Goal: Task Accomplishment & Management: Complete application form

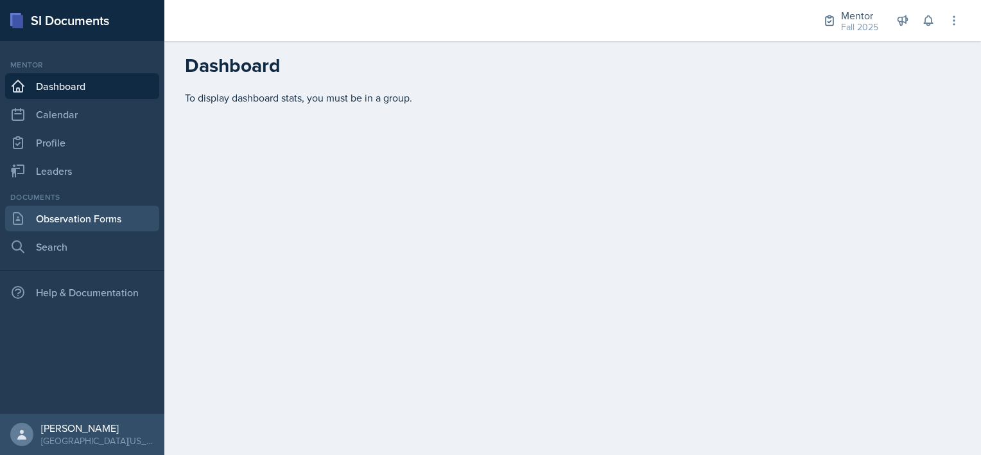
click at [84, 214] on link "Observation Forms" at bounding box center [82, 218] width 154 height 26
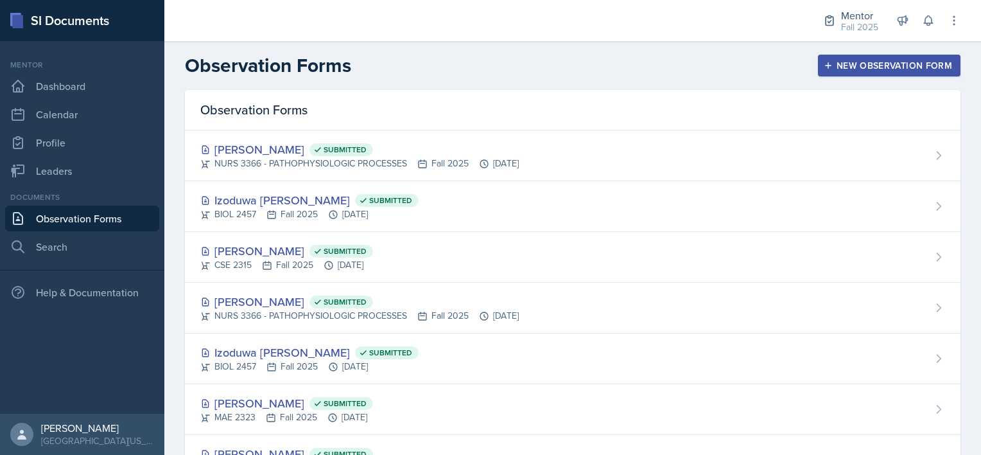
click at [825, 72] on button "New Observation Form" at bounding box center [889, 66] width 143 height 22
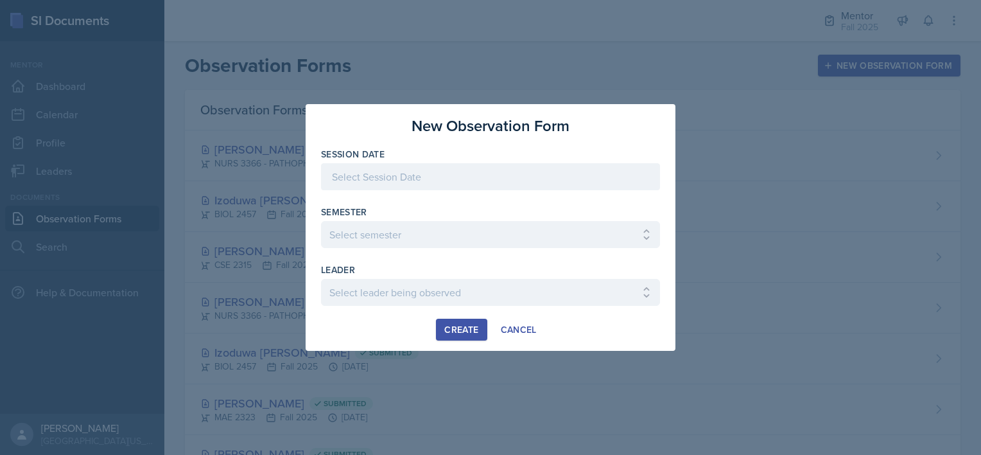
click at [322, 182] on div at bounding box center [490, 176] width 339 height 27
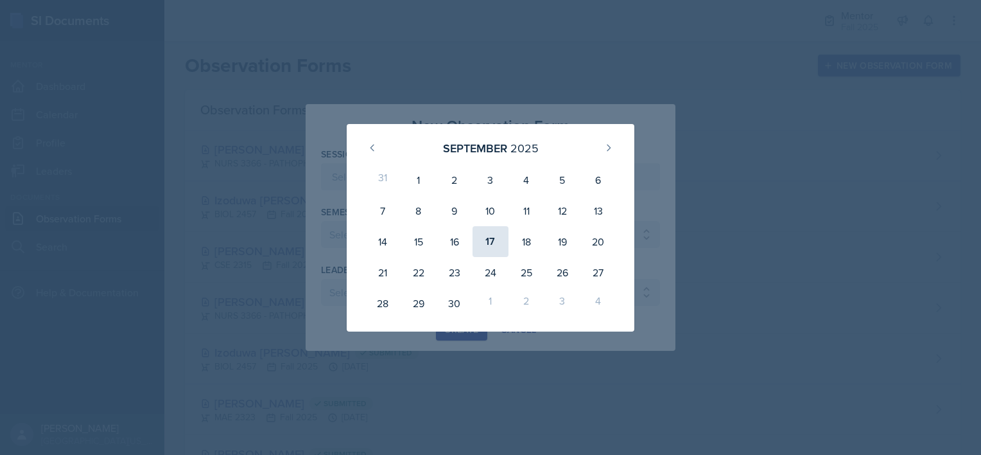
click at [496, 239] on div "17" at bounding box center [491, 241] width 36 height 31
type input "[DATE]"
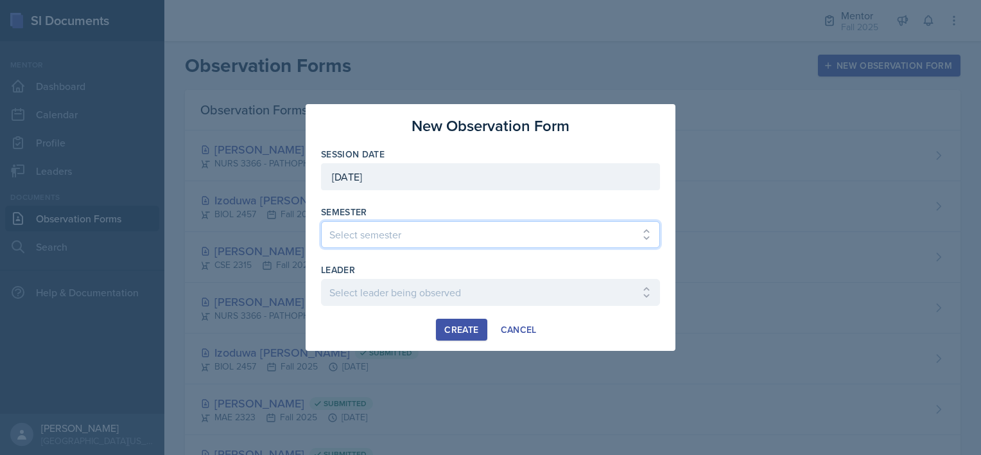
click at [395, 231] on select "Select semester All Fall 2024 Spring 2025 Fall 2025 Spring 2024 Fall 2023" at bounding box center [490, 234] width 339 height 27
select select "a8c40de0-d7eb-4f82-90ee-ac0c6ce45f71"
click at [321, 221] on select "Select semester All Fall 2024 Spring 2025 Fall 2025 Spring 2024 Fall 2023" at bounding box center [490, 234] width 339 height 27
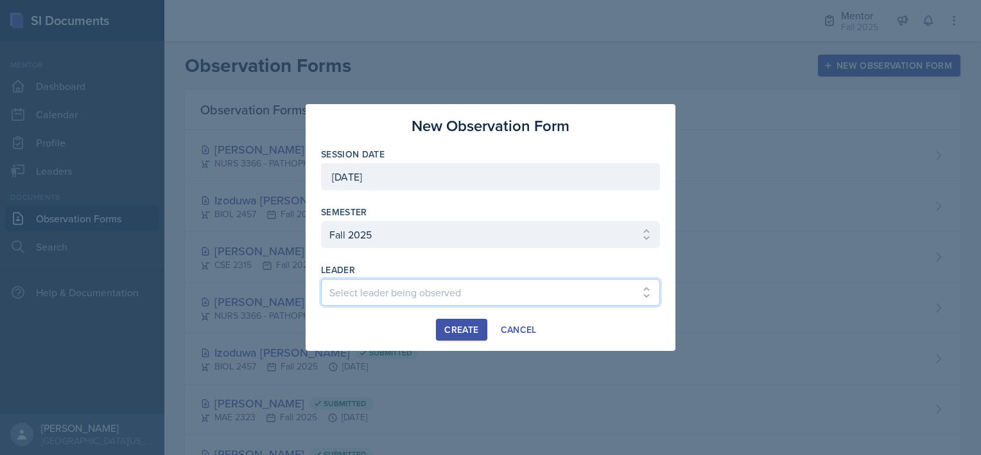
click at [376, 290] on select "Select leader being observed [PERSON_NAME] / BIOL 2458 / Gautam's Group [PERSON…" at bounding box center [490, 292] width 339 height 27
select select "06b4a7b1-7536-4160-a1d1-5839c5708ae1"
click at [321, 279] on select "Select leader being observed [PERSON_NAME] / BIOL 2458 / Gautam's Group [PERSON…" at bounding box center [490, 292] width 339 height 27
click at [457, 329] on div "Create" at bounding box center [461, 329] width 34 height 10
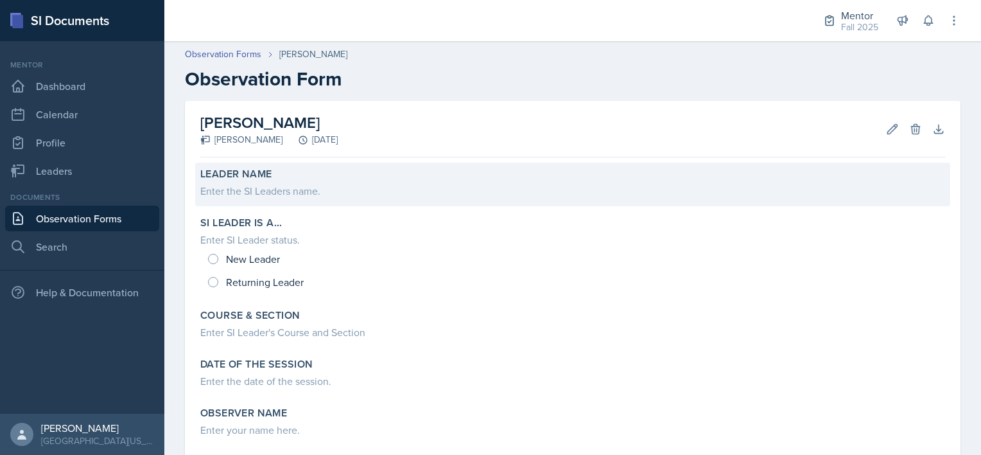
click at [282, 194] on div "Enter the SI Leaders name." at bounding box center [572, 190] width 745 height 15
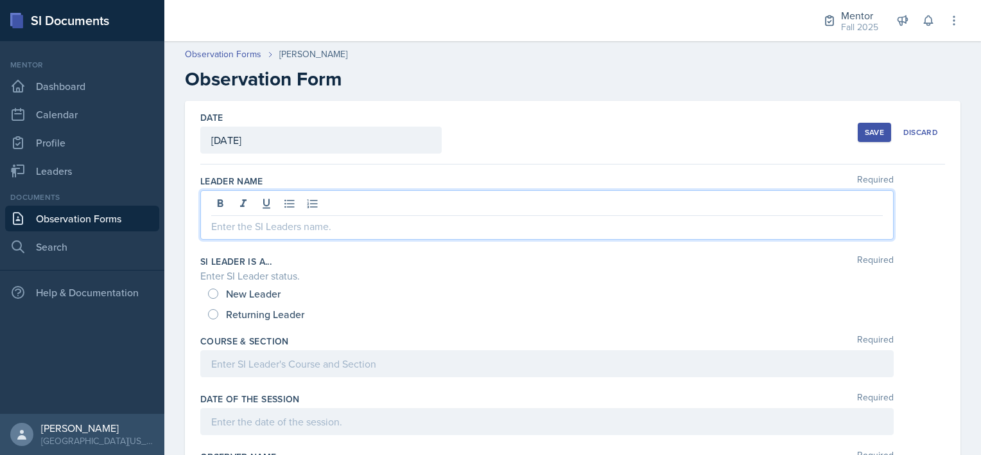
click at [286, 205] on div at bounding box center [547, 214] width 694 height 49
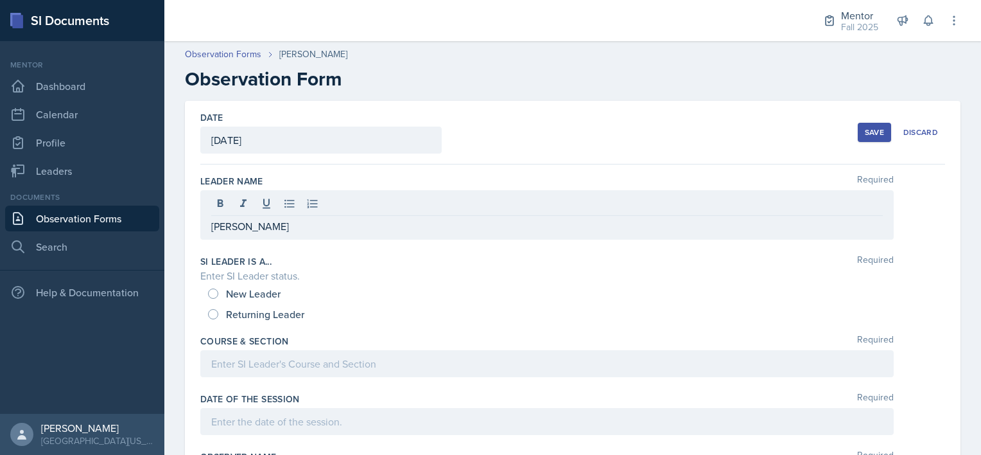
click at [254, 288] on span "New Leader" at bounding box center [253, 293] width 55 height 13
click at [218, 288] on input "New Leader" at bounding box center [213, 293] width 10 height 10
radio input "true"
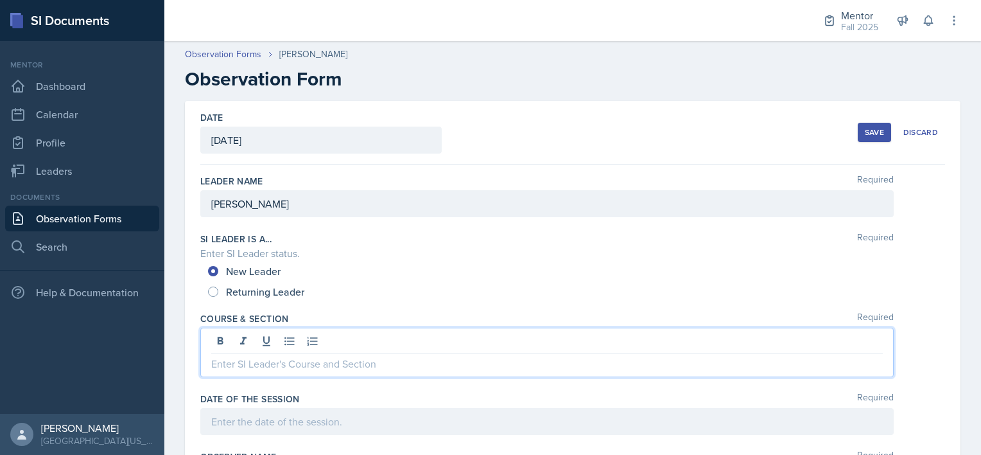
click at [252, 335] on div at bounding box center [547, 351] width 694 height 49
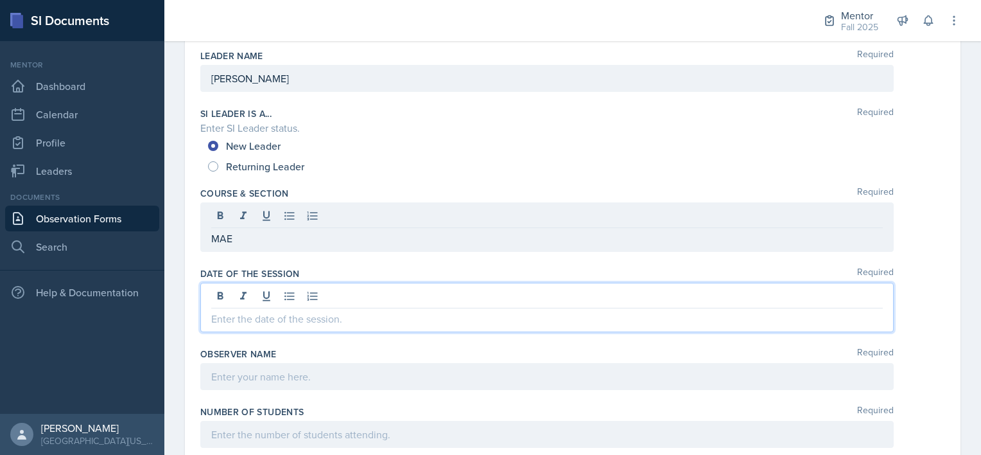
scroll to position [147, 0]
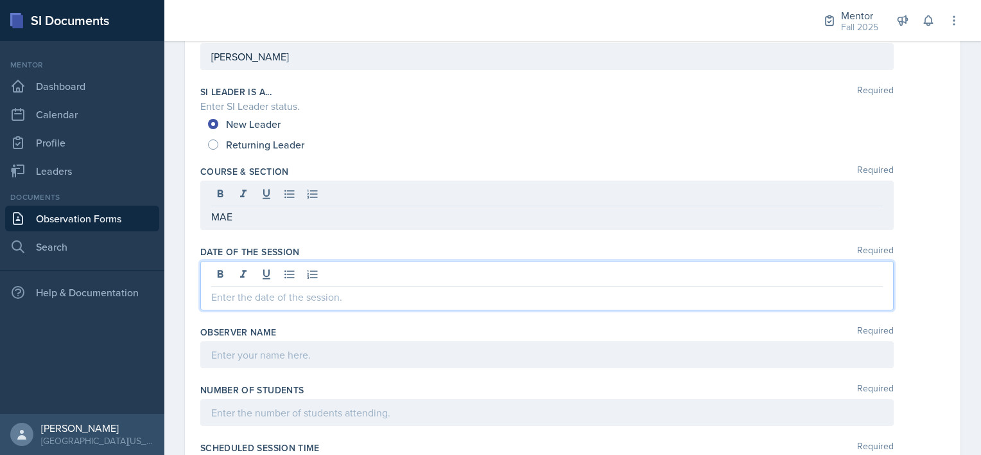
drag, startPoint x: 292, startPoint y: 299, endPoint x: 211, endPoint y: 289, distance: 82.2
click at [211, 289] on div at bounding box center [547, 285] width 694 height 49
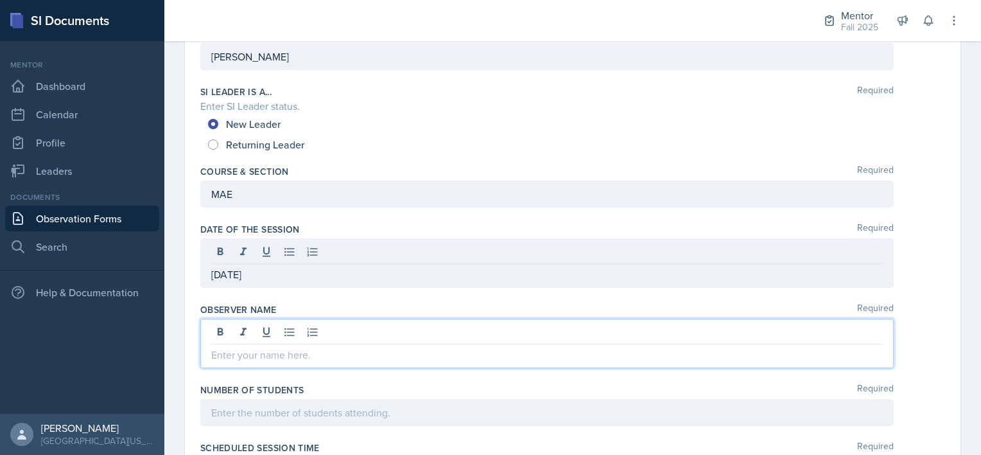
click at [223, 329] on div at bounding box center [547, 343] width 694 height 49
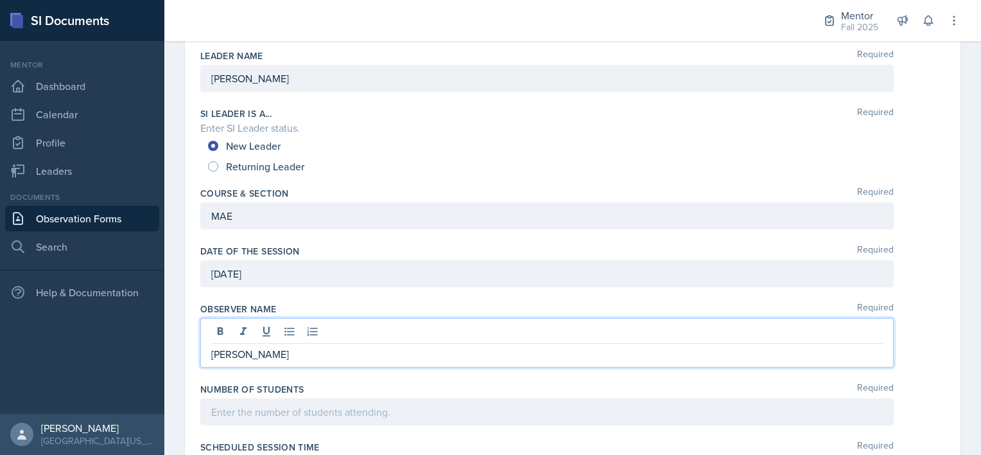
click at [236, 411] on div at bounding box center [547, 411] width 694 height 27
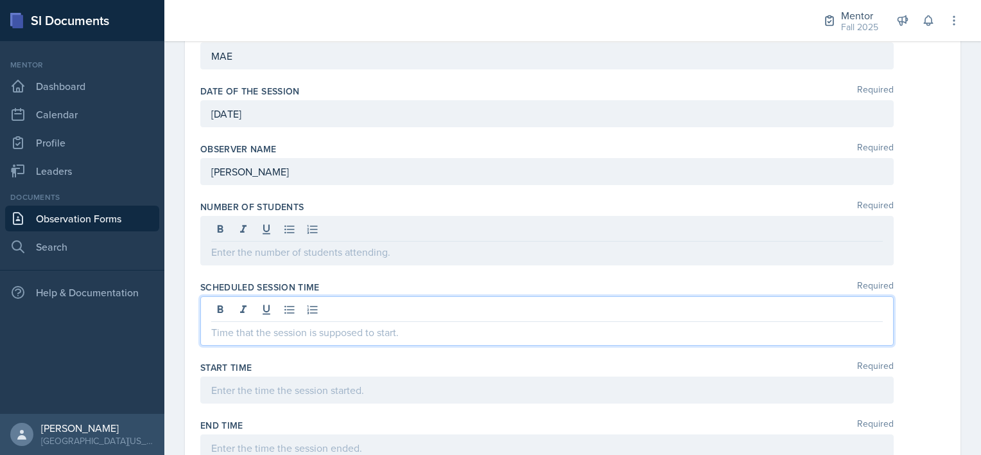
click at [243, 324] on p at bounding box center [547, 331] width 672 height 15
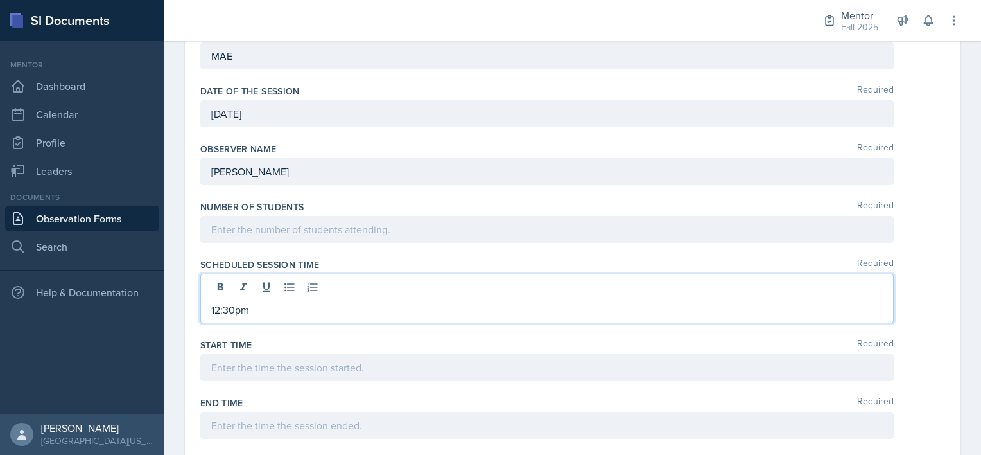
click at [234, 365] on div at bounding box center [547, 367] width 694 height 27
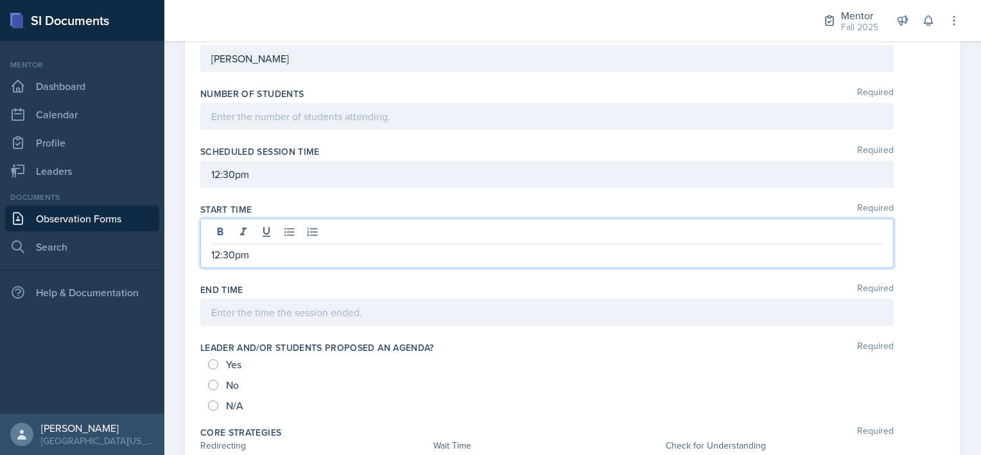
scroll to position [399, 0]
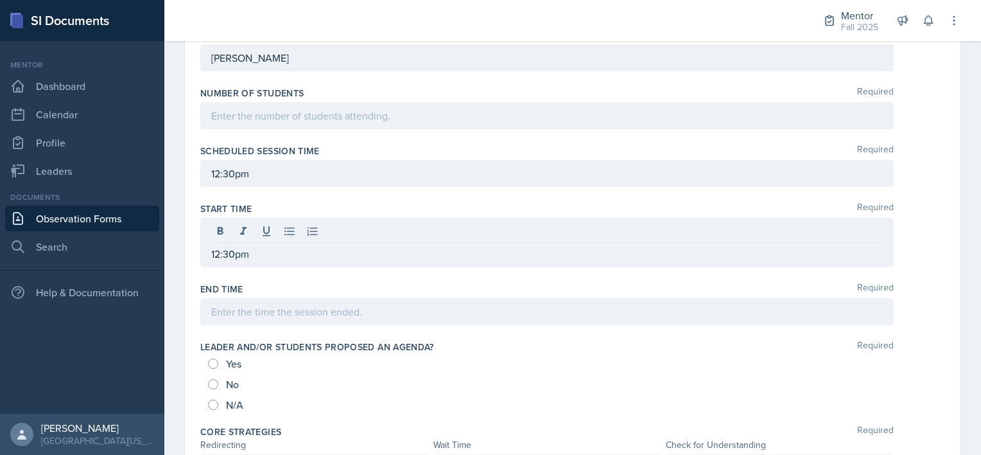
click at [218, 358] on div "Yes" at bounding box center [226, 363] width 36 height 21
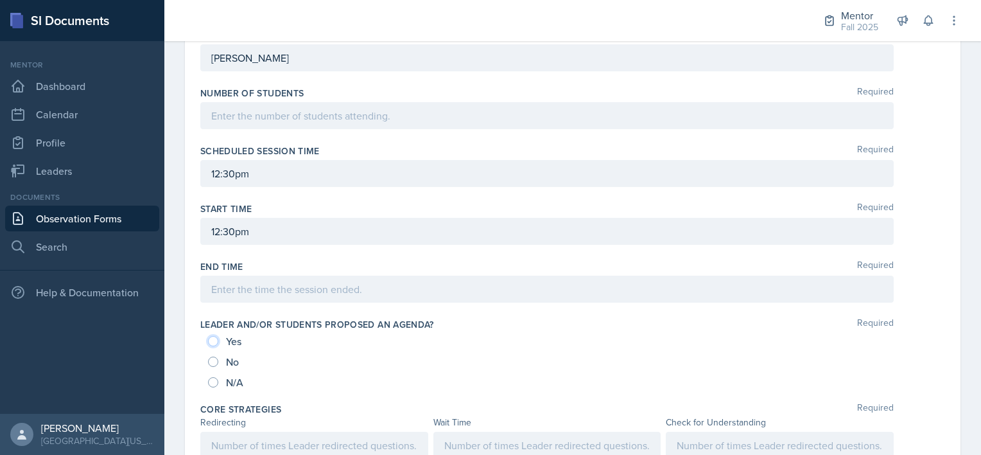
click at [210, 336] on input "Yes" at bounding box center [213, 341] width 10 height 10
radio input "true"
click at [213, 340] on input "Yes" at bounding box center [213, 341] width 10 height 10
click at [214, 378] on input "N/A" at bounding box center [213, 382] width 10 height 10
radio input "true"
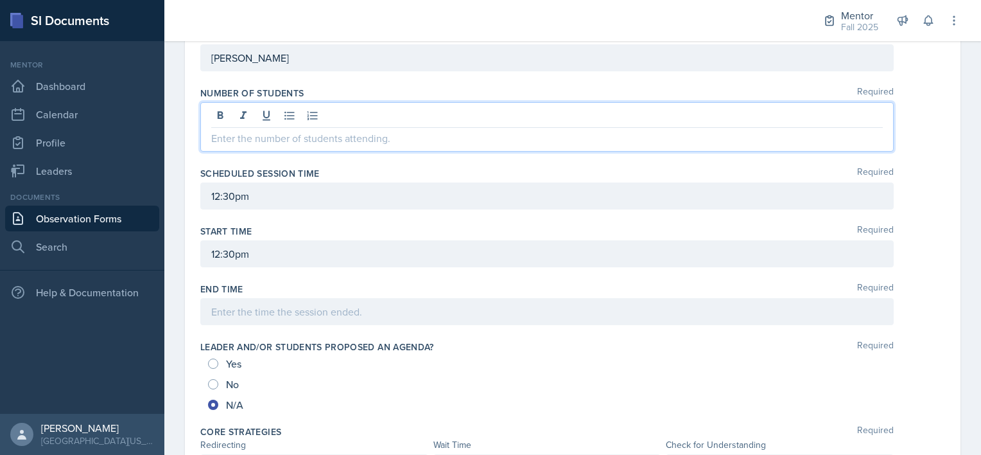
click at [240, 130] on p at bounding box center [547, 137] width 672 height 15
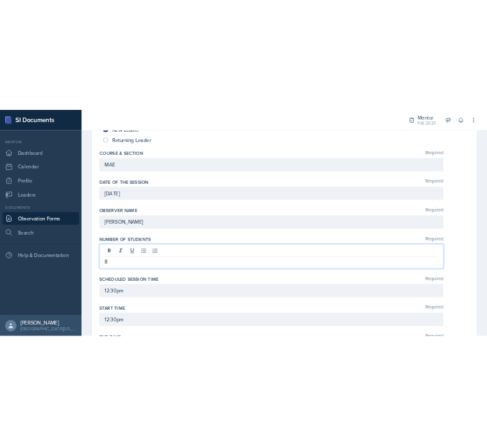
scroll to position [0, 0]
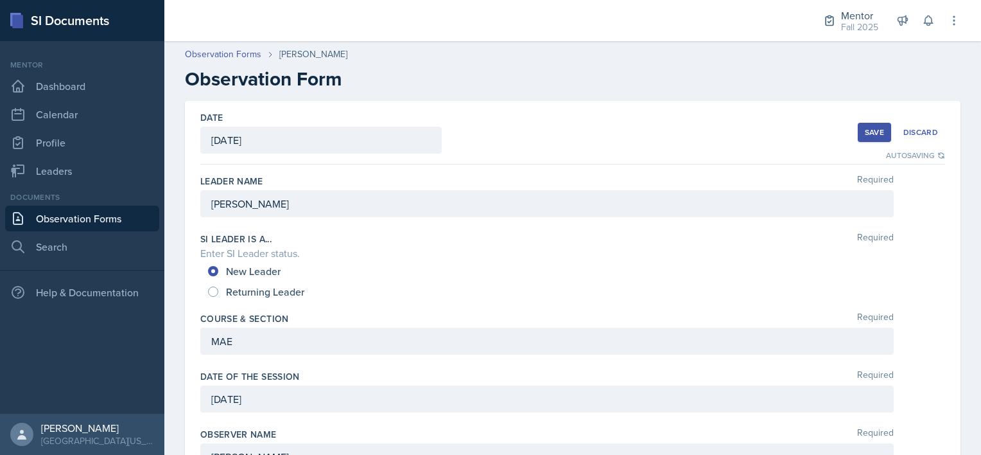
click at [432, 85] on h2 "Observation Form" at bounding box center [573, 78] width 776 height 23
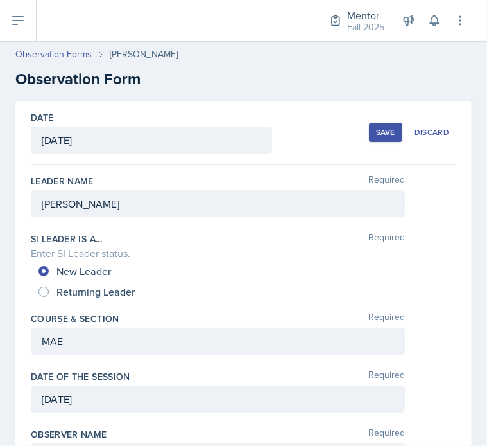
click at [79, 335] on div "MAE" at bounding box center [218, 340] width 374 height 27
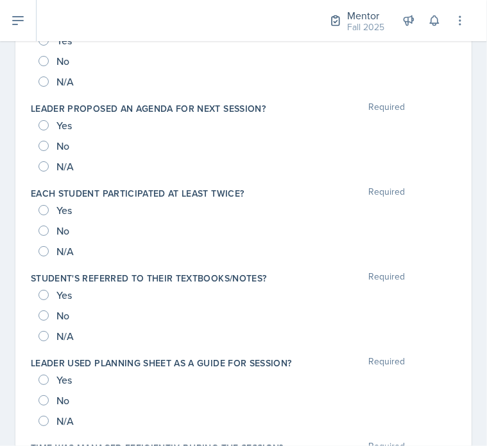
scroll to position [1387, 0]
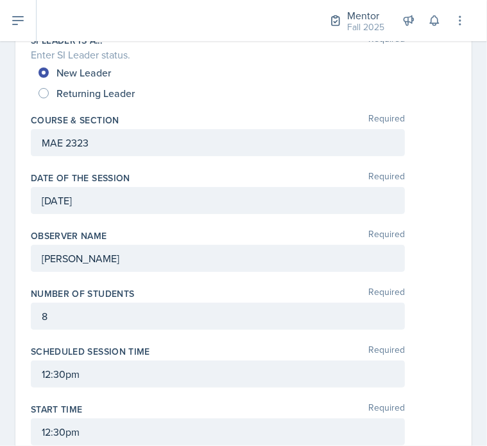
scroll to position [0, 0]
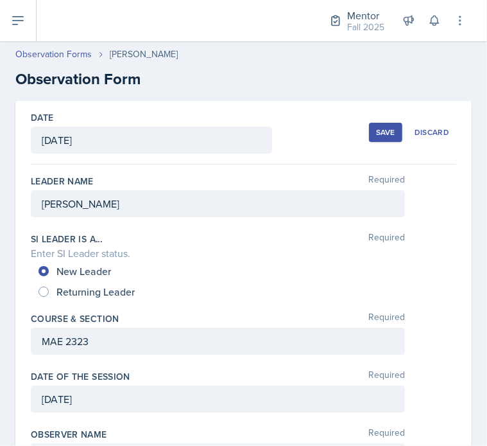
click at [246, 74] on h2 "Observation Form" at bounding box center [243, 78] width 457 height 23
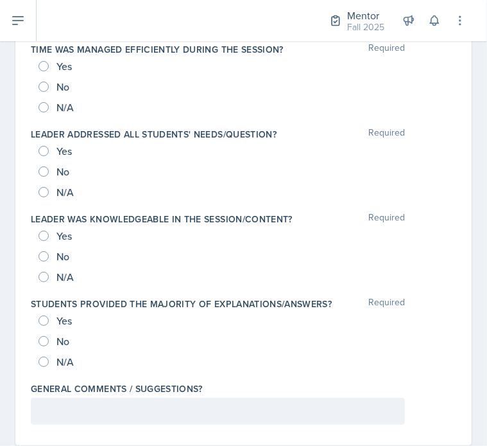
scroll to position [1365, 0]
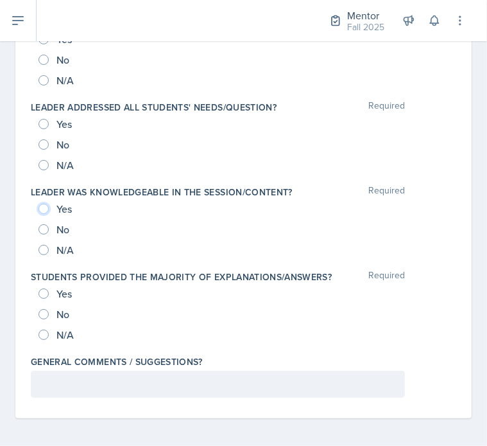
click at [48, 207] on input "Yes" at bounding box center [44, 209] width 10 height 10
radio input "true"
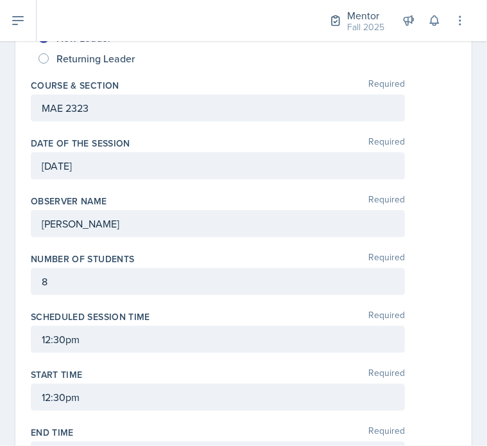
scroll to position [0, 0]
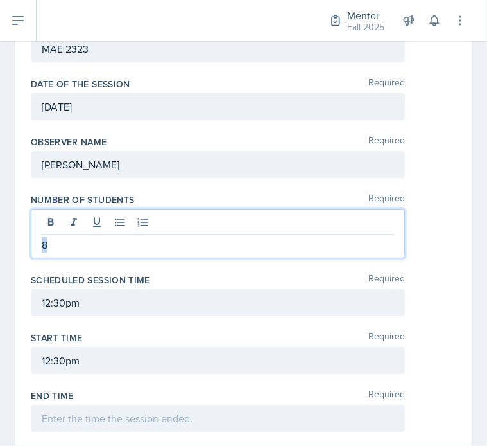
drag, startPoint x: 48, startPoint y: 235, endPoint x: 7, endPoint y: 234, distance: 40.5
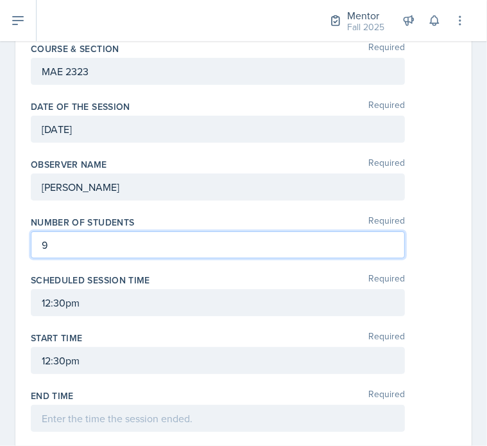
click at [433, 271] on div "Scheduled session time Required 12:30pm" at bounding box center [244, 297] width 426 height 58
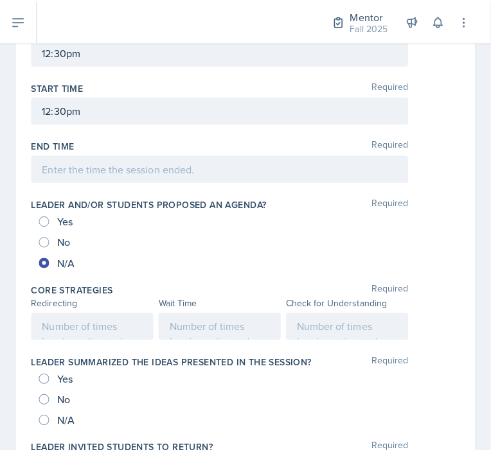
scroll to position [544, 0]
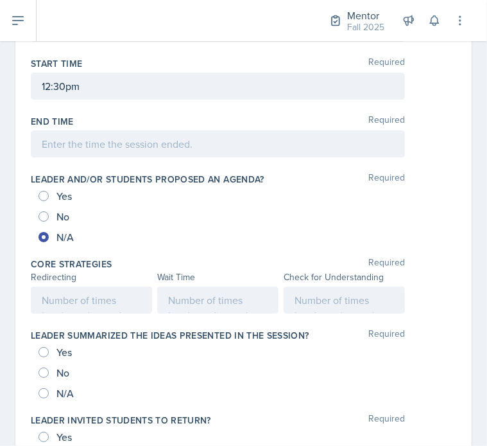
click at [181, 308] on p at bounding box center [218, 299] width 100 height 15
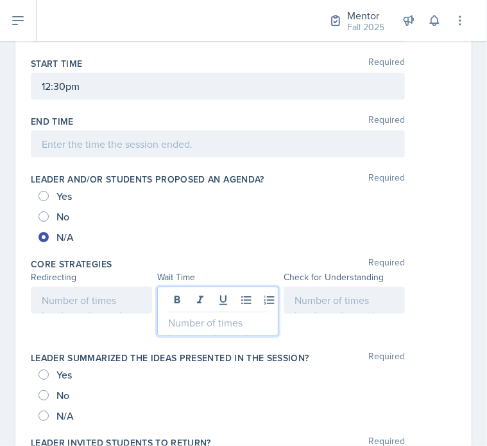
click at [414, 124] on div "End Time Required" at bounding box center [244, 121] width 426 height 13
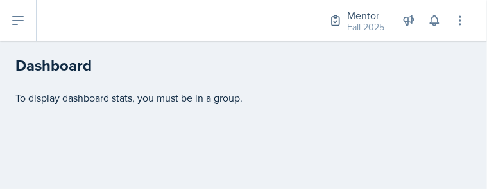
click at [417, 157] on main "Dashboard To display dashboard stats, you must be in a group." at bounding box center [243, 115] width 487 height 148
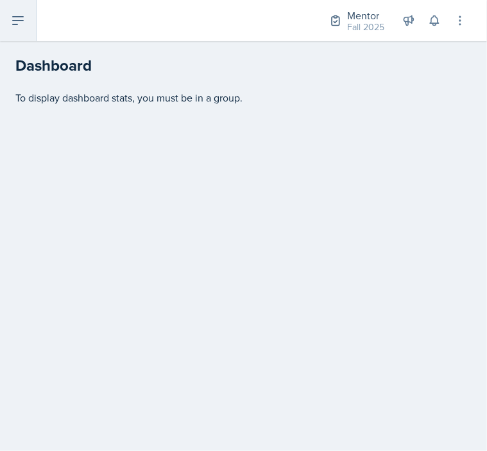
click at [11, 23] on icon at bounding box center [17, 20] width 15 height 15
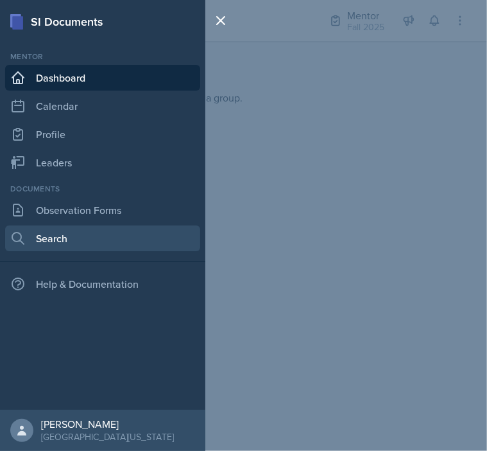
click at [51, 240] on link "Search" at bounding box center [102, 238] width 195 height 26
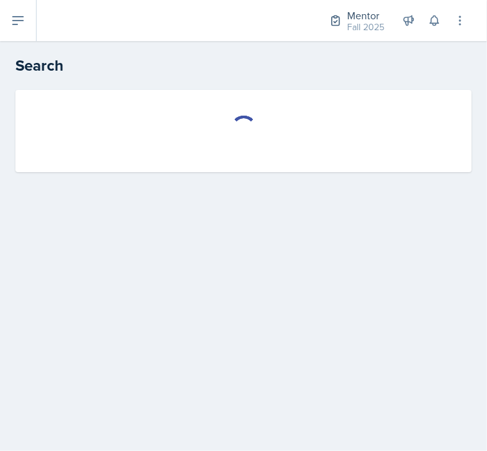
select select "all"
select select "1"
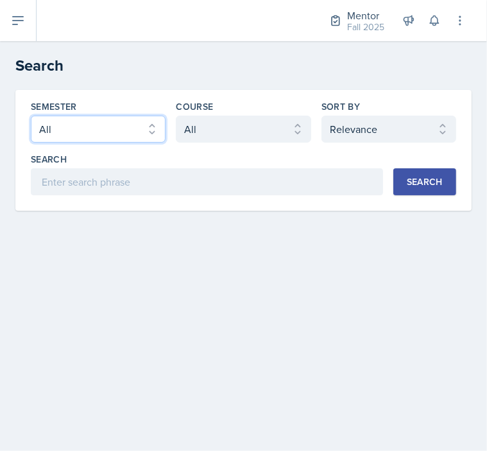
click at [121, 127] on select "Select semester All Fall 2025 Spring 2025 Fall 2024 Spring 2024 Fall 2023" at bounding box center [98, 129] width 135 height 27
select select "a8c40de0-d7eb-4f82-90ee-ac0c6ce45f71"
click at [31, 116] on select "Select semester All Fall 2025 Spring 2025 Fall 2024 Spring 2024 Fall 2023" at bounding box center [98, 129] width 135 height 27
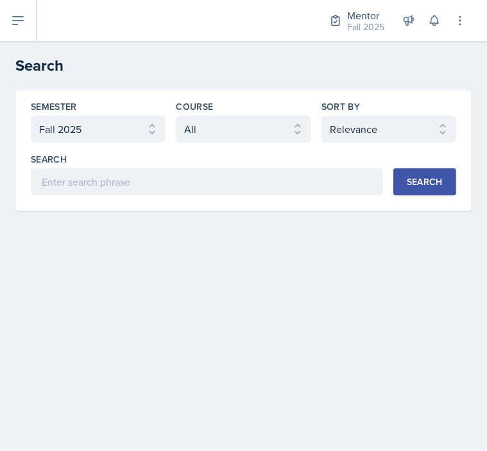
click at [441, 189] on button "Search" at bounding box center [425, 181] width 63 height 27
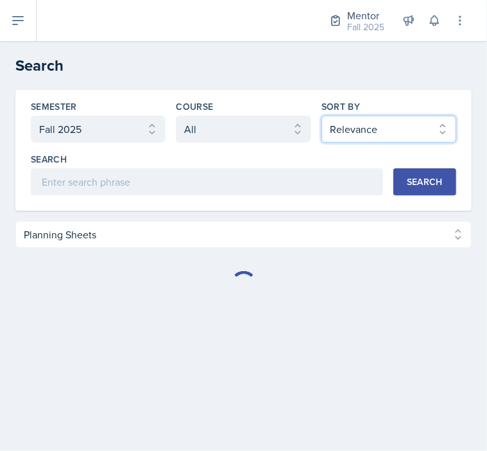
click at [389, 124] on select "Select sort by Relevance Document Date (Asc) Document Date (Desc)" at bounding box center [389, 129] width 135 height 27
select select "3"
click at [322, 116] on select "Select sort by Relevance Document Date (Asc) Document Date (Desc)" at bounding box center [389, 129] width 135 height 27
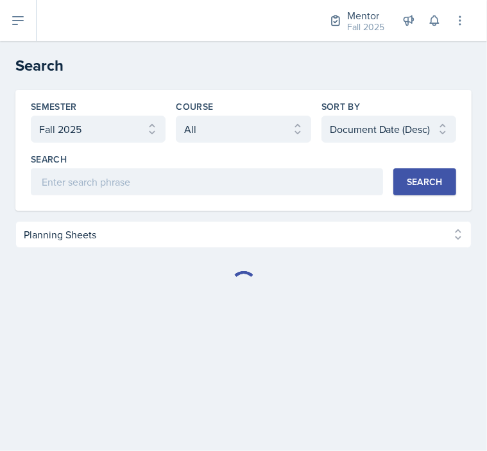
click at [407, 188] on button "Search" at bounding box center [425, 181] width 63 height 27
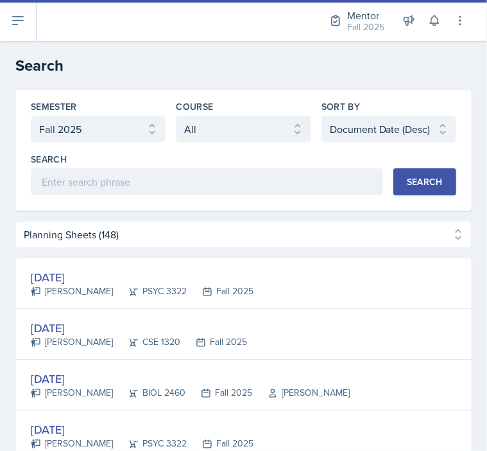
select select "Planning Sheets (148)"
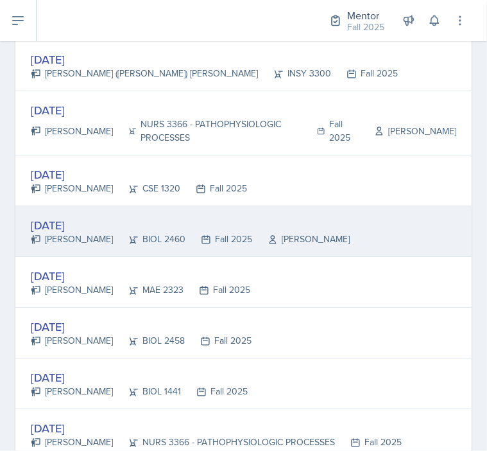
scroll to position [270, 0]
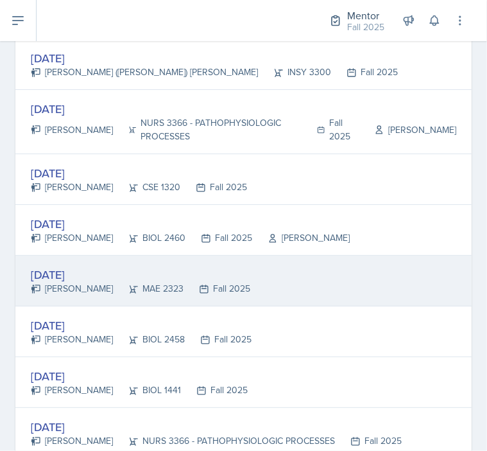
click at [80, 283] on div "[PERSON_NAME]" at bounding box center [72, 288] width 82 height 13
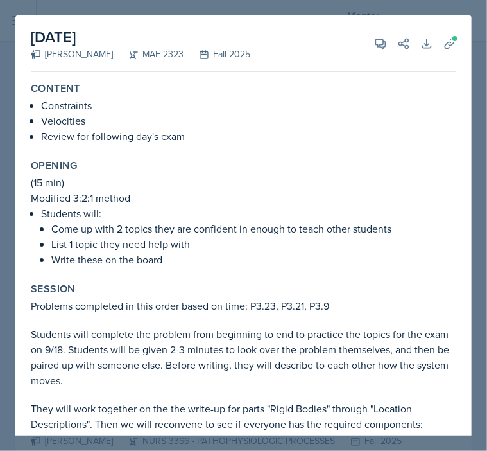
click at [256, 270] on div "Opening (15 min) Modified 3:2:1 method Students will: Come up with 2 topics the…" at bounding box center [244, 213] width 436 height 118
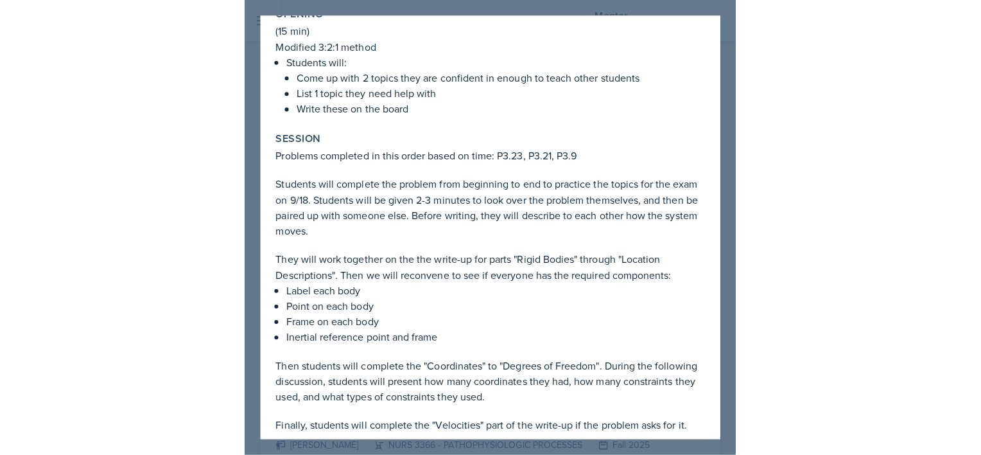
scroll to position [0, 0]
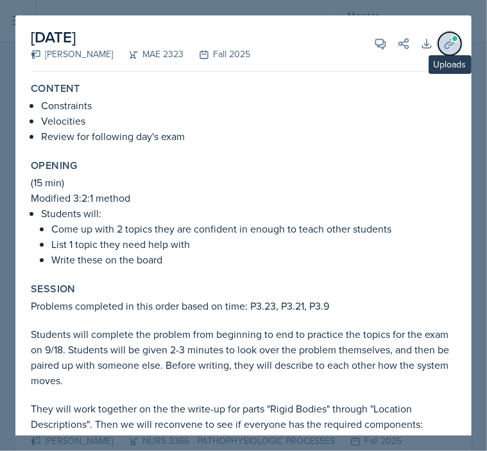
click at [439, 52] on button "Uploads" at bounding box center [450, 43] width 23 height 23
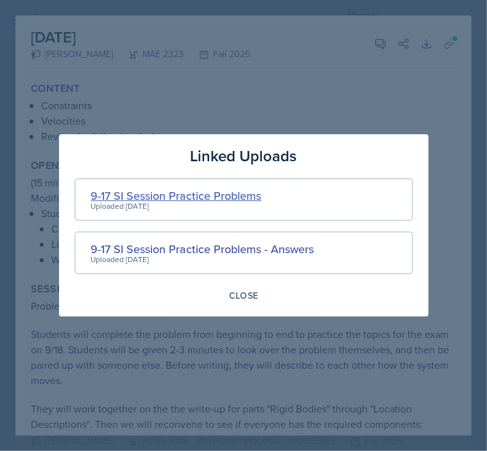
click at [240, 198] on div "9-17 SI Session Practice Problems" at bounding box center [176, 195] width 171 height 17
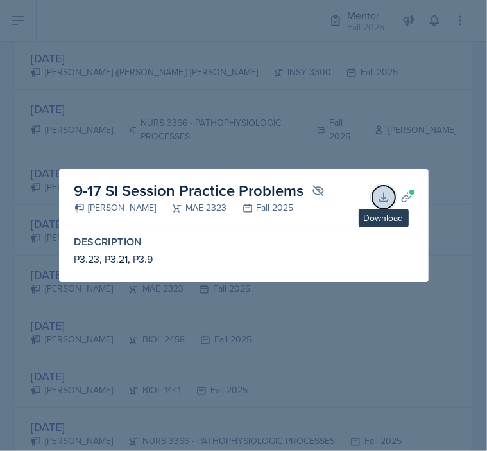
click at [382, 193] on icon at bounding box center [384, 197] width 13 height 13
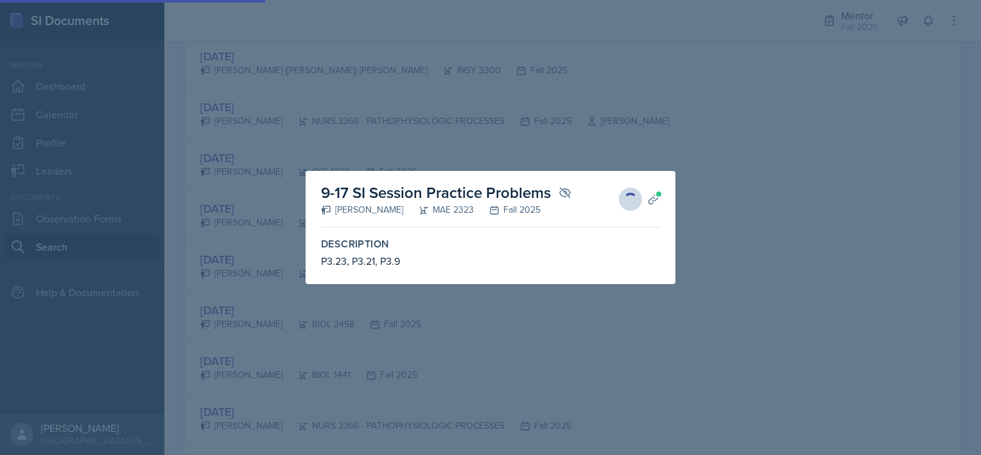
click at [283, 152] on div at bounding box center [490, 227] width 981 height 455
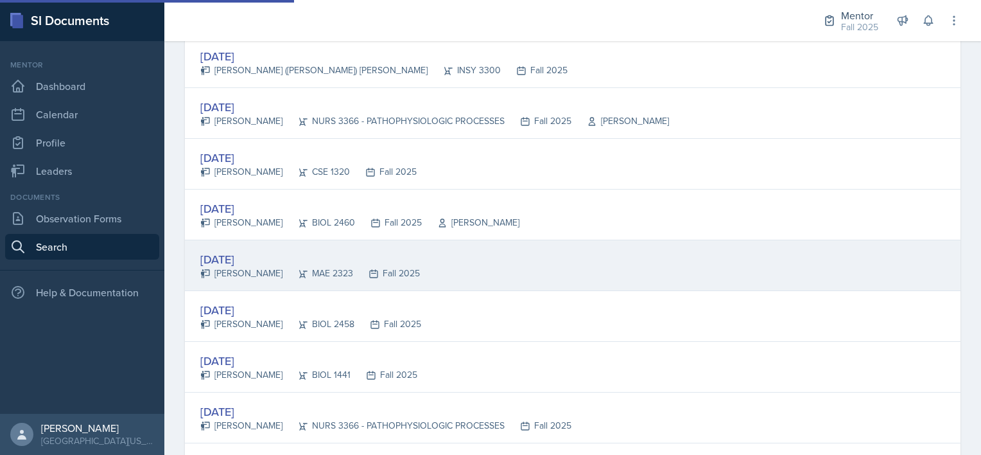
click at [223, 262] on div "[DATE]" at bounding box center [310, 258] width 220 height 17
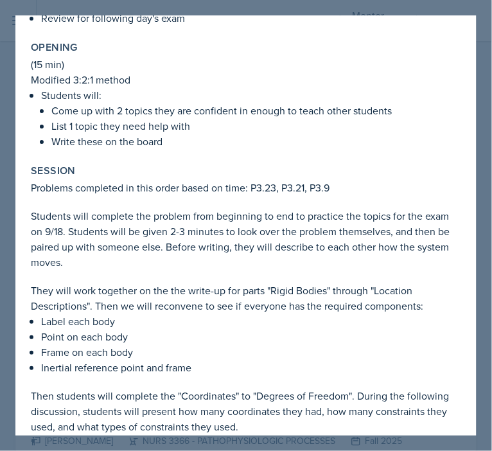
scroll to position [128, 0]
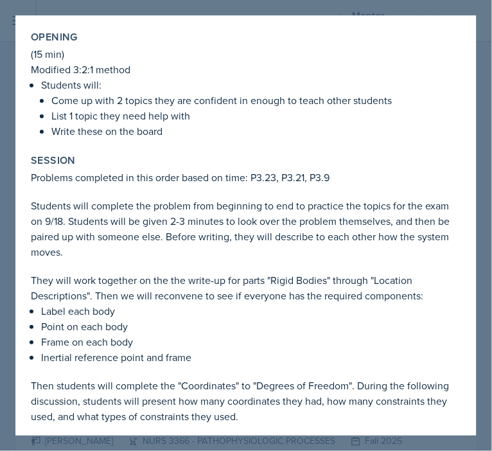
click at [15, 220] on div at bounding box center [246, 225] width 492 height 451
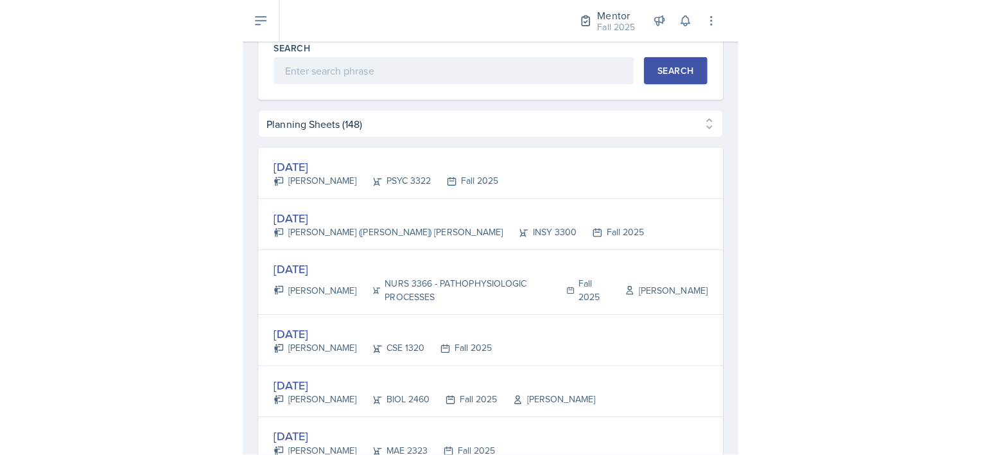
scroll to position [110, 0]
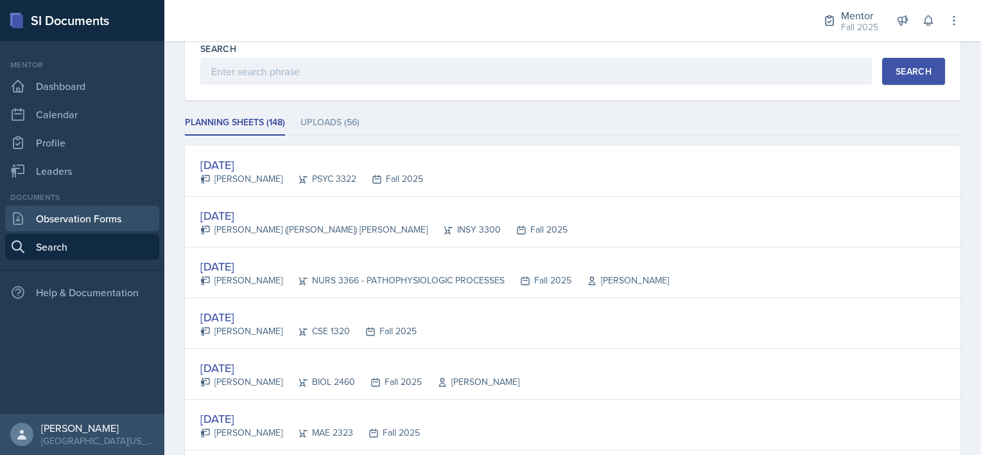
click at [110, 218] on link "Observation Forms" at bounding box center [82, 218] width 154 height 26
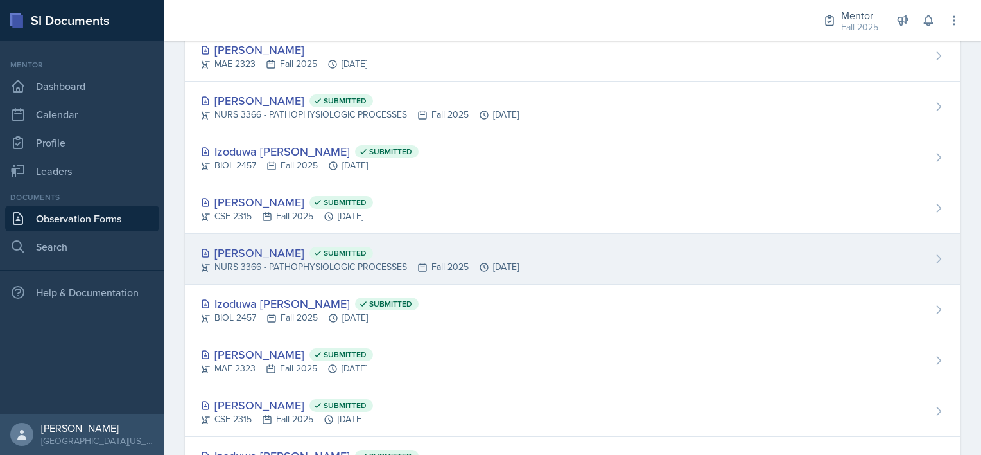
scroll to position [161, 0]
